Goal: Task Accomplishment & Management: Manage account settings

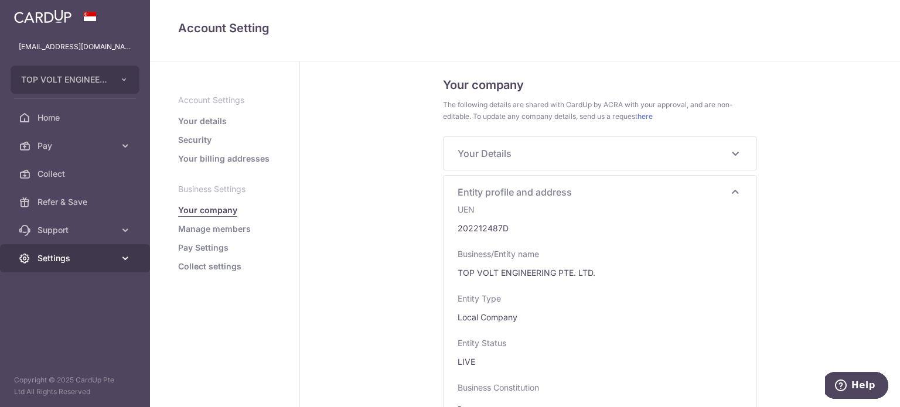
click at [80, 261] on span "Settings" at bounding box center [75, 259] width 77 height 12
drag, startPoint x: 63, startPoint y: 313, endPoint x: 128, endPoint y: 244, distance: 94.5
click at [62, 313] on span "Logout" at bounding box center [75, 315] width 77 height 12
